Goal: Task Accomplishment & Management: Use online tool/utility

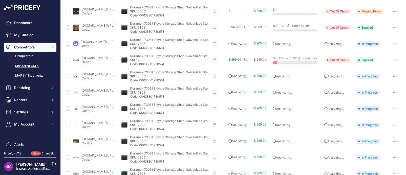
scroll to position [48, 0]
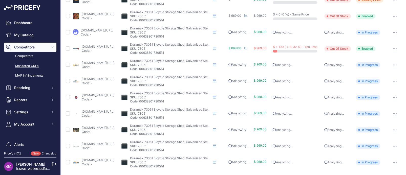
click at [113, 94] on link "duramaxbp.com/product/bicycle-store-6x6/" at bounding box center [98, 95] width 33 height 4
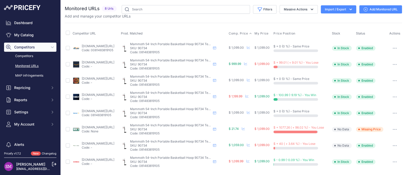
click at [245, 34] on span "Comp. Price" at bounding box center [238, 33] width 19 height 4
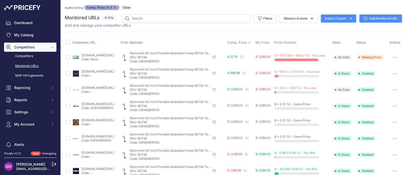
click at [101, 71] on link "amazon.com/lifetime-adjustable-portable-basketball-backboard/dp/b0bn9xy8ns?prir…" at bounding box center [98, 71] width 33 height 4
click at [114, 86] on link "backyardoas.com/products/lifetime-adjustable-portable-basketball-hoop-54-inch-t…" at bounding box center [98, 88] width 33 height 4
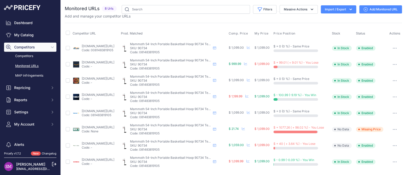
drag, startPoint x: 395, startPoint y: 145, endPoint x: 398, endPoint y: 145, distance: 3.3
click at [398, 145] on button "button" at bounding box center [395, 145] width 10 height 7
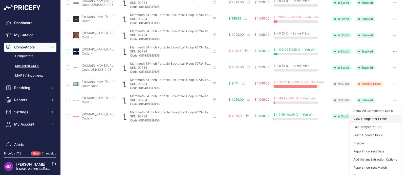
scroll to position [51, 0]
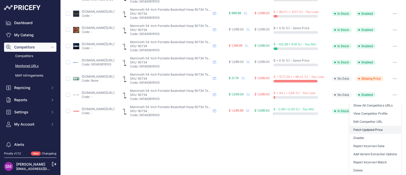
click at [356, 130] on button "Fetch Updated Price" at bounding box center [376, 130] width 52 height 8
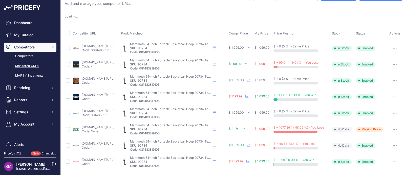
scroll to position [0, 0]
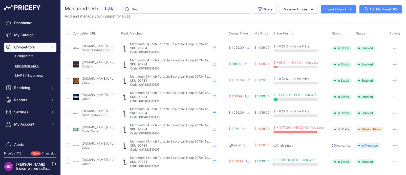
click at [96, 94] on link "lifetime.com/lifetime-90734-lifetime-adjustable-portable-basketball-hoop-54-inc…" at bounding box center [98, 95] width 33 height 4
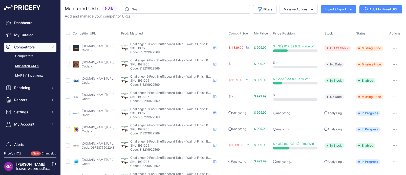
click at [394, 64] on icon "button" at bounding box center [394, 64] width 1 height 1
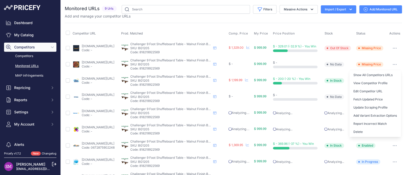
click at [89, 61] on link "[DOMAIN_NAME][URL]" at bounding box center [98, 62] width 33 height 4
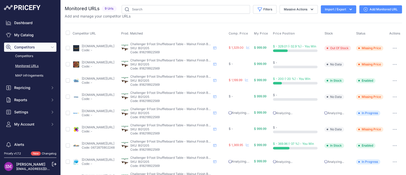
click at [395, 64] on icon "button" at bounding box center [395, 64] width 1 height 1
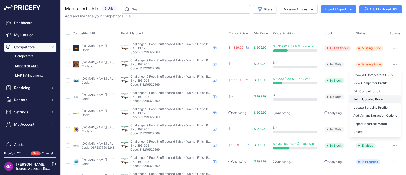
click at [374, 97] on button "Fetch Updated Price" at bounding box center [376, 99] width 52 height 8
